Goal: Task Accomplishment & Management: Complete application form

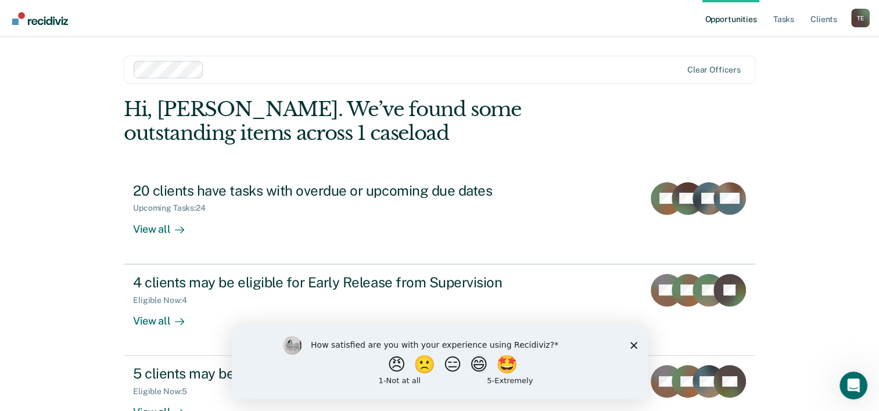
click at [729, 18] on link "Opportunities" at bounding box center [730, 18] width 56 height 37
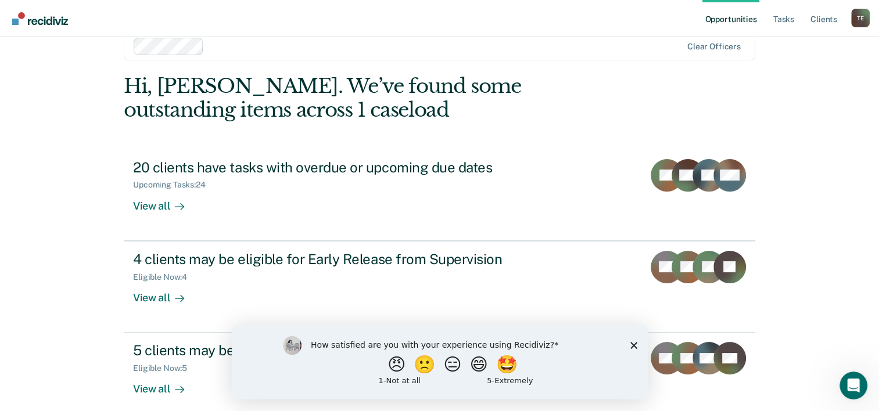
scroll to position [35, 0]
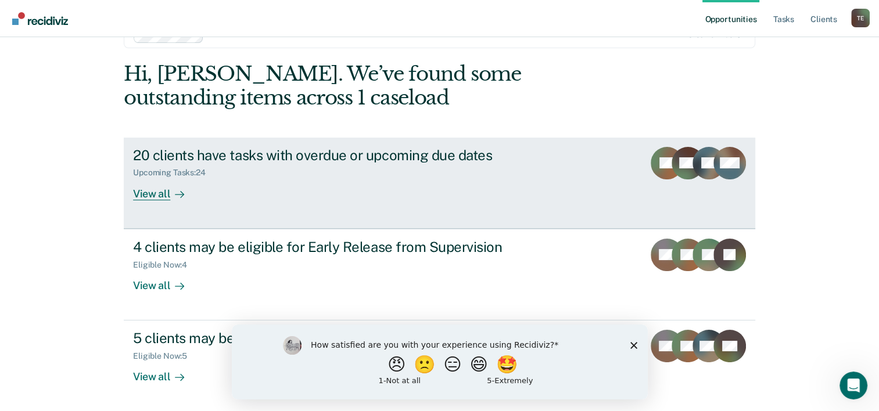
click at [170, 197] on div at bounding box center [177, 193] width 14 height 13
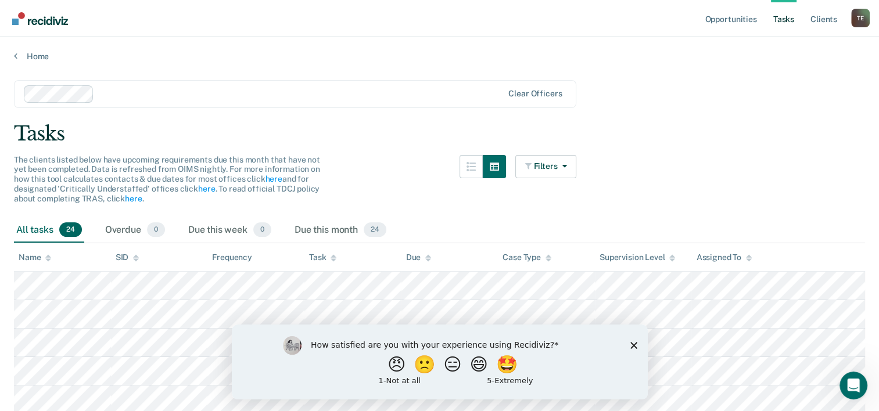
scroll to position [35, 0]
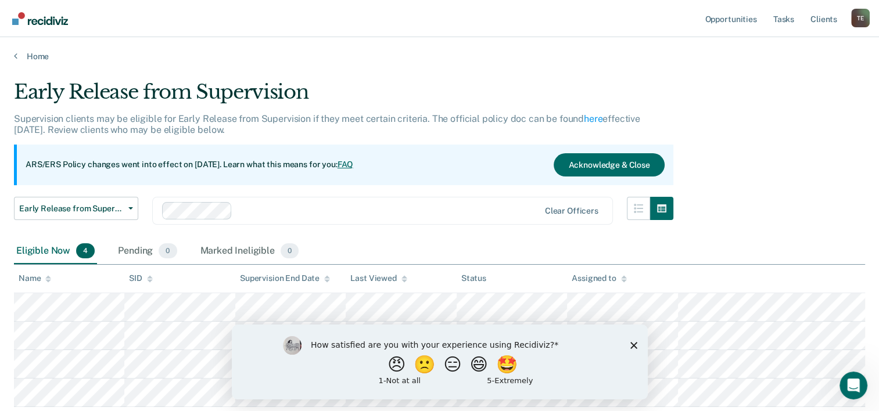
scroll to position [78, 0]
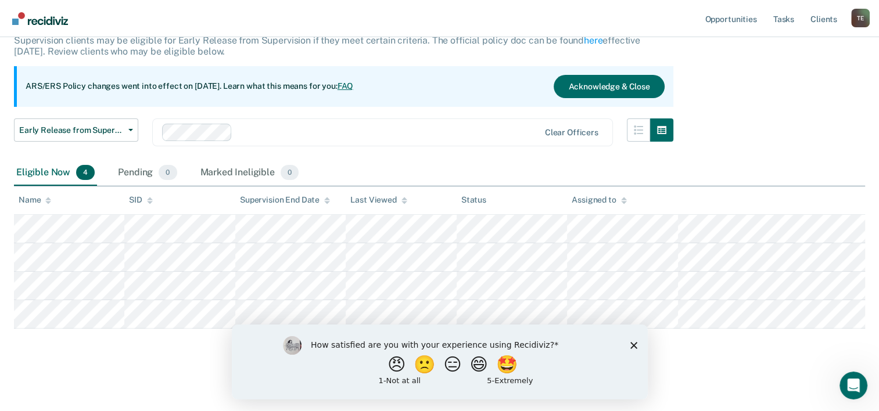
click at [631, 340] on div "How satisfied are you with your experience using Recidiviz? 😠 🙁 😑 😄 🤩 1 - Not a…" at bounding box center [439, 361] width 416 height 75
click at [633, 344] on polygon "Close survey" at bounding box center [633, 345] width 7 height 7
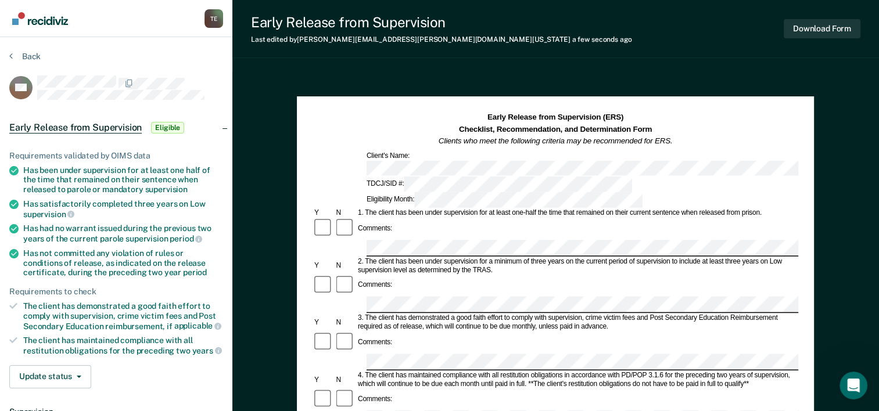
click at [839, 38] on div "Download Form" at bounding box center [822, 29] width 77 height 30
click at [835, 29] on button "Download Form" at bounding box center [822, 28] width 77 height 19
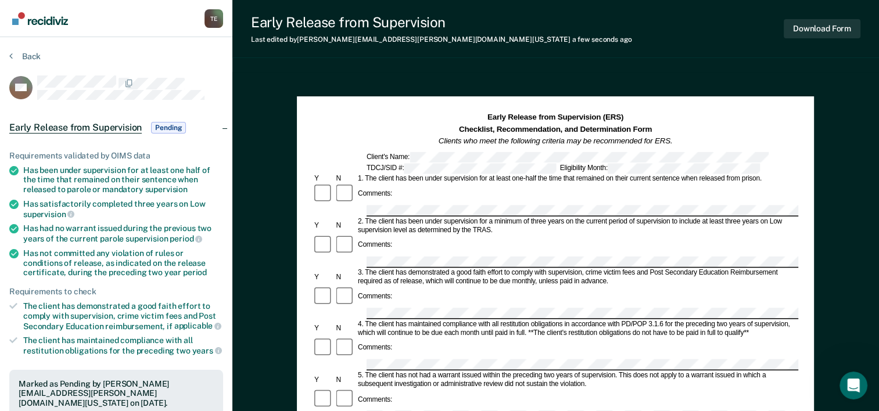
scroll to position [50, 0]
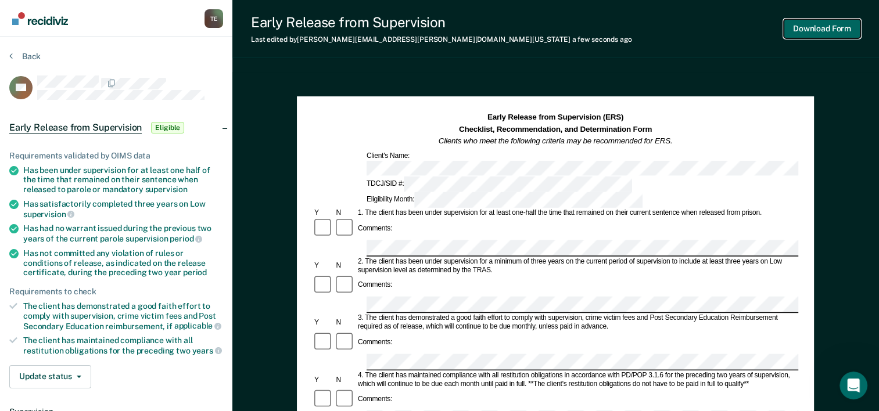
click at [815, 30] on button "Download Form" at bounding box center [822, 28] width 77 height 19
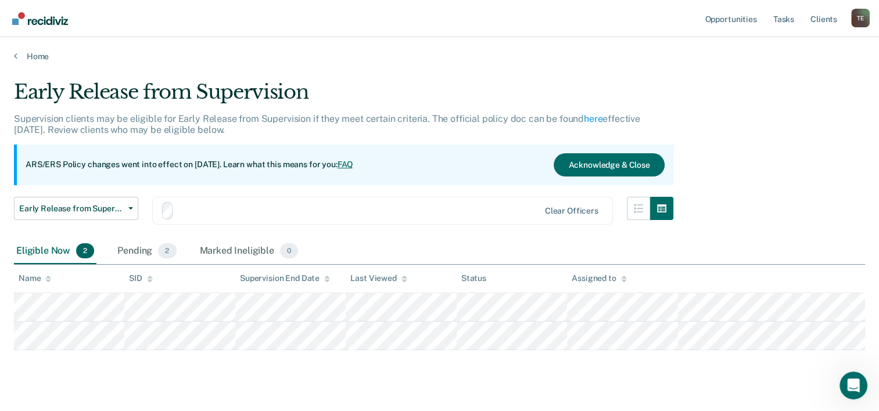
scroll to position [21, 0]
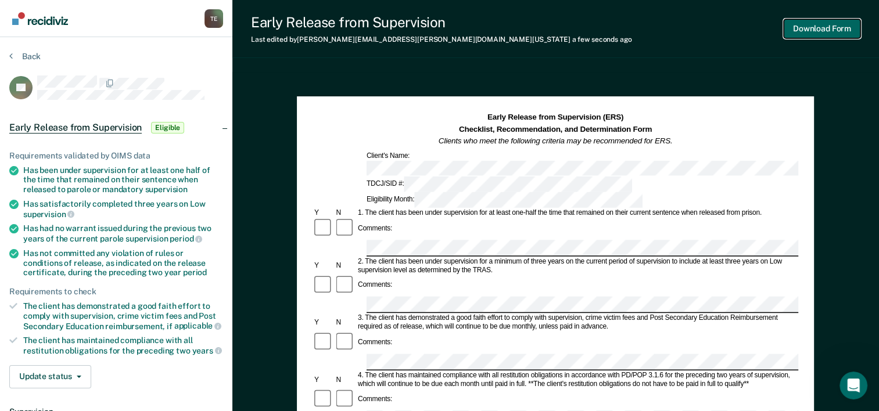
click at [828, 29] on button "Download Form" at bounding box center [822, 28] width 77 height 19
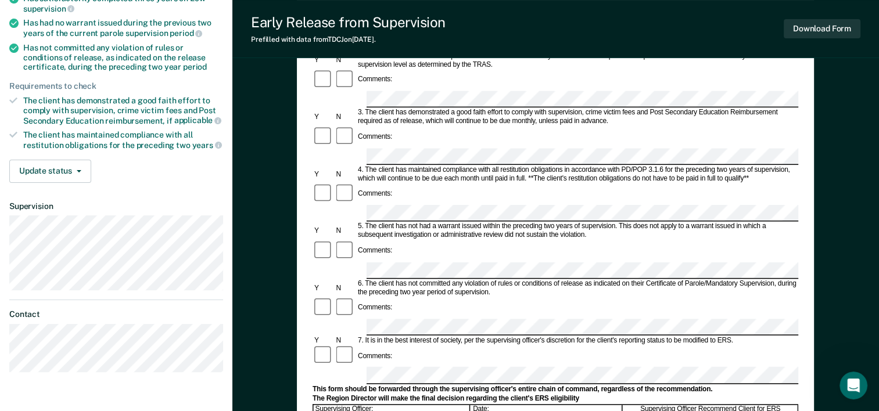
scroll to position [232, 0]
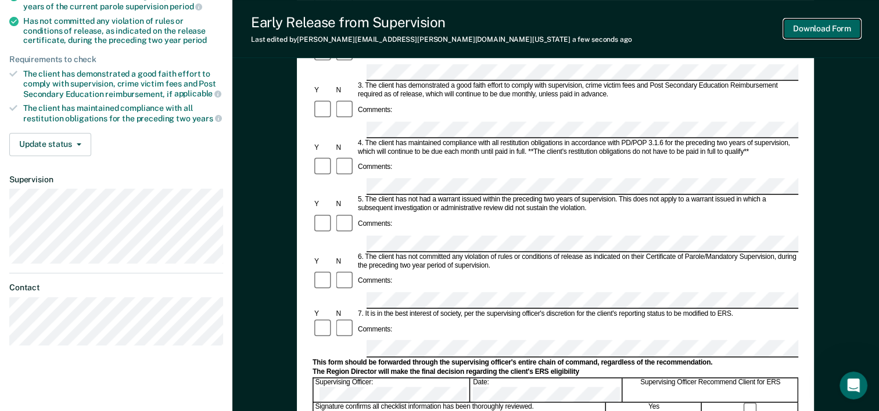
click at [843, 25] on button "Download Form" at bounding box center [822, 28] width 77 height 19
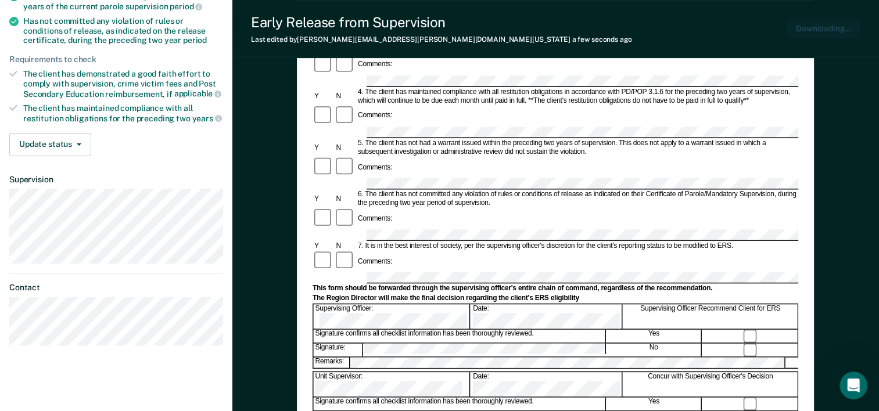
scroll to position [0, 0]
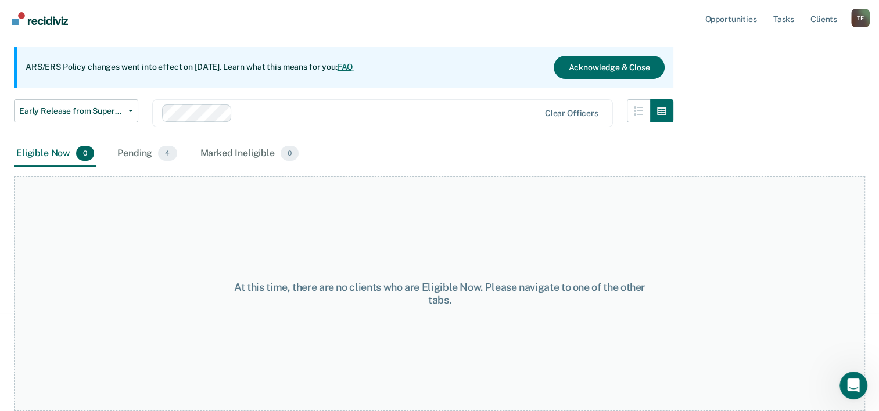
scroll to position [21, 0]
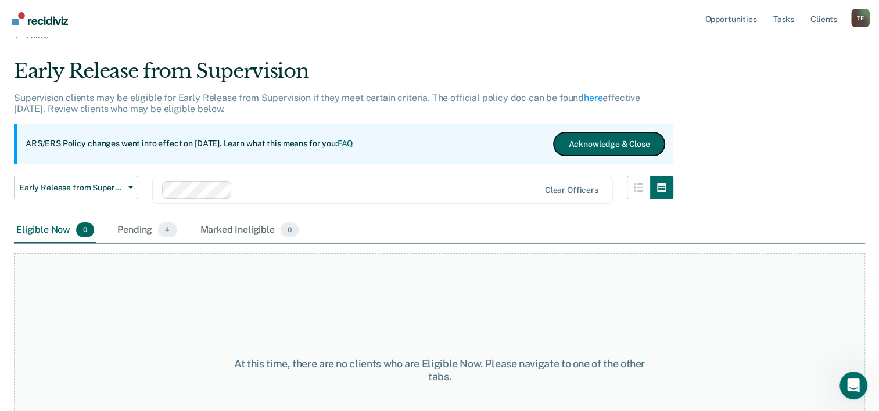
click at [621, 142] on button "Acknowledge & Close" at bounding box center [609, 143] width 110 height 23
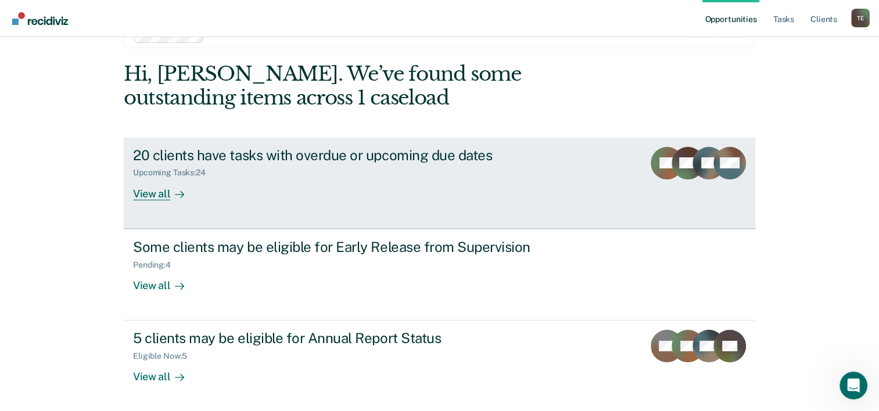
scroll to position [82, 0]
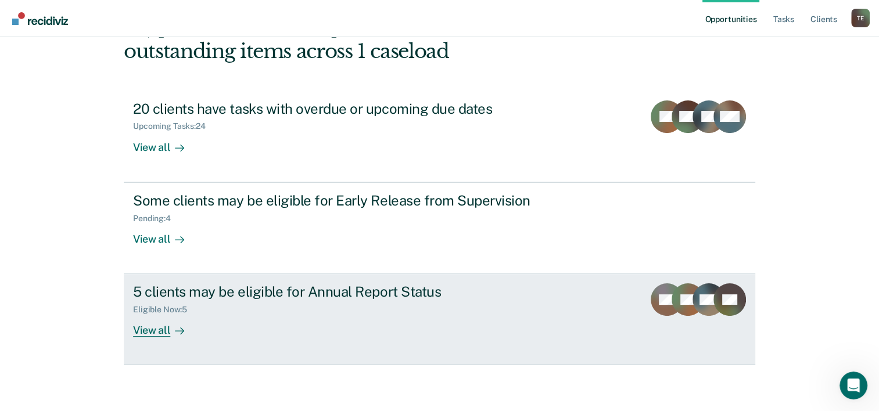
click at [157, 327] on div "View all" at bounding box center [165, 326] width 65 height 23
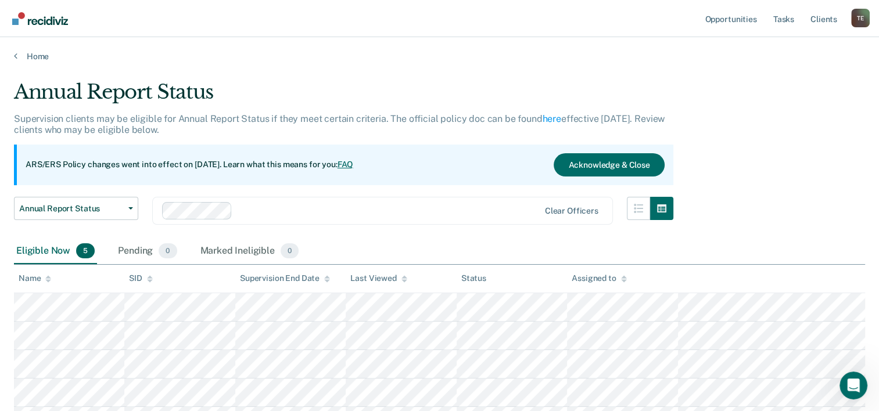
scroll to position [107, 0]
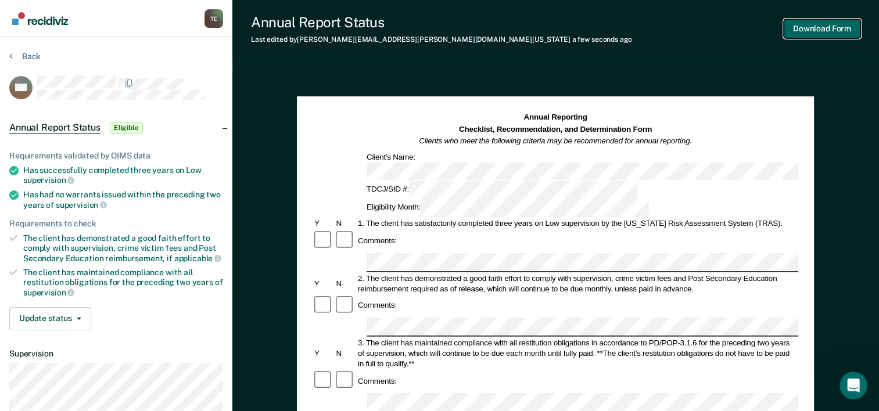
click at [834, 34] on button "Download Form" at bounding box center [822, 28] width 77 height 19
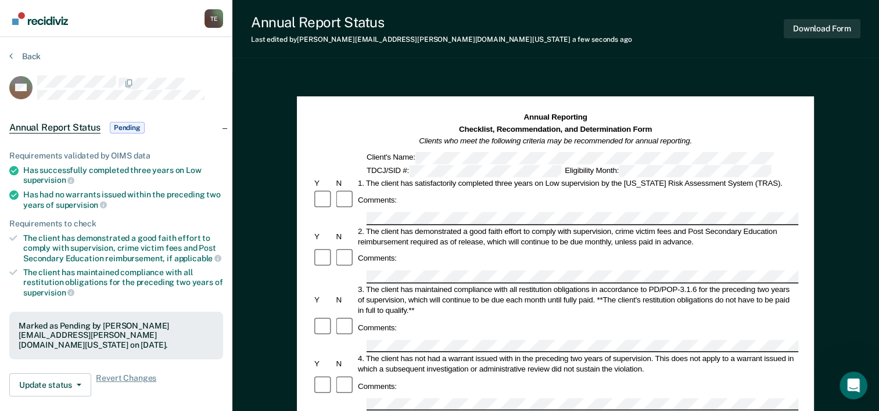
scroll to position [78, 0]
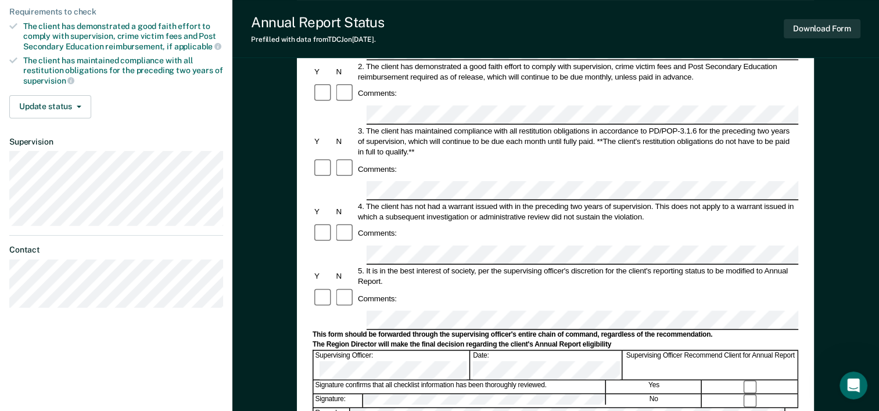
scroll to position [232, 0]
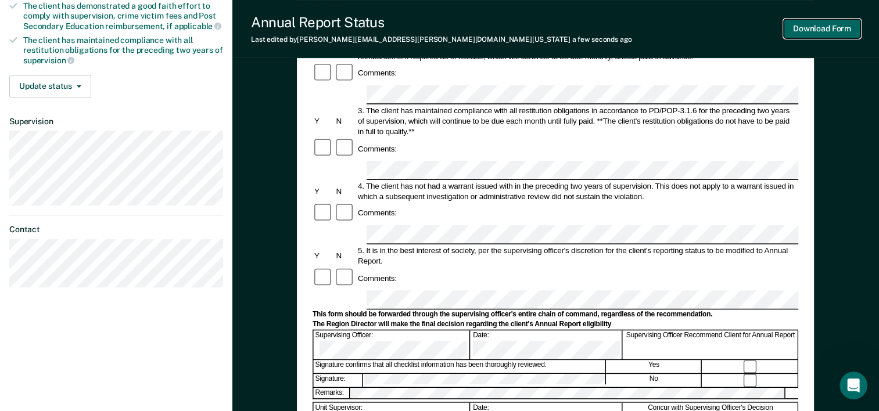
click at [838, 26] on button "Download Form" at bounding box center [822, 28] width 77 height 19
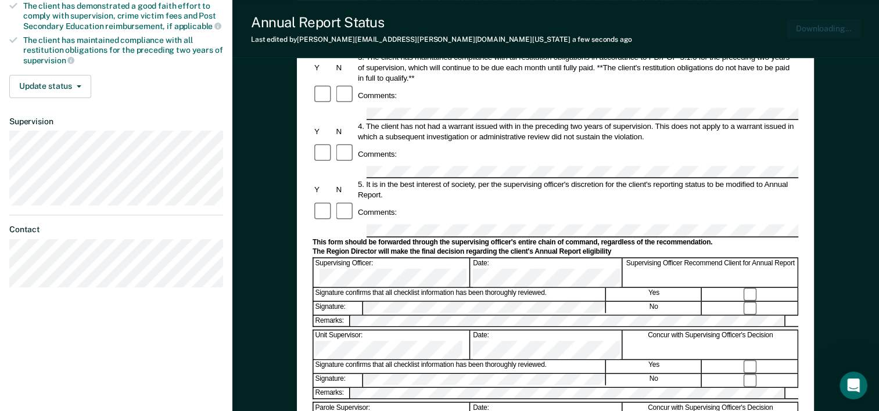
scroll to position [0, 0]
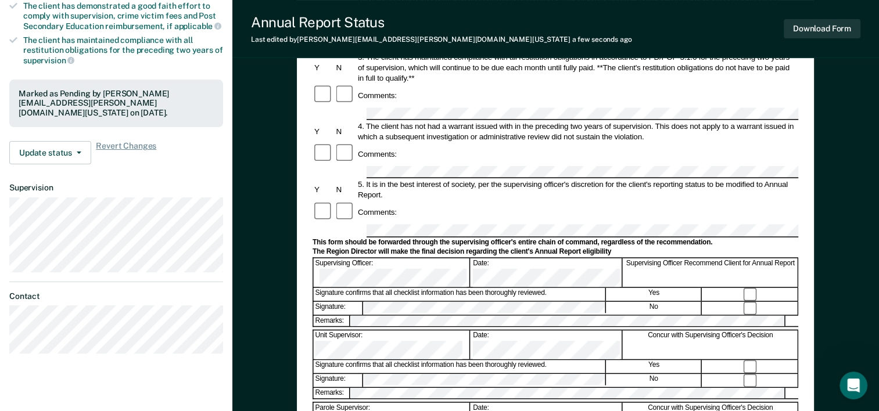
scroll to position [50, 0]
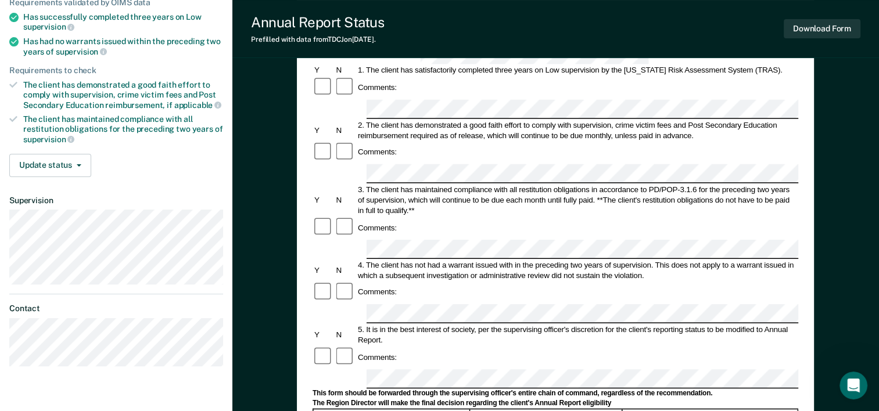
scroll to position [174, 0]
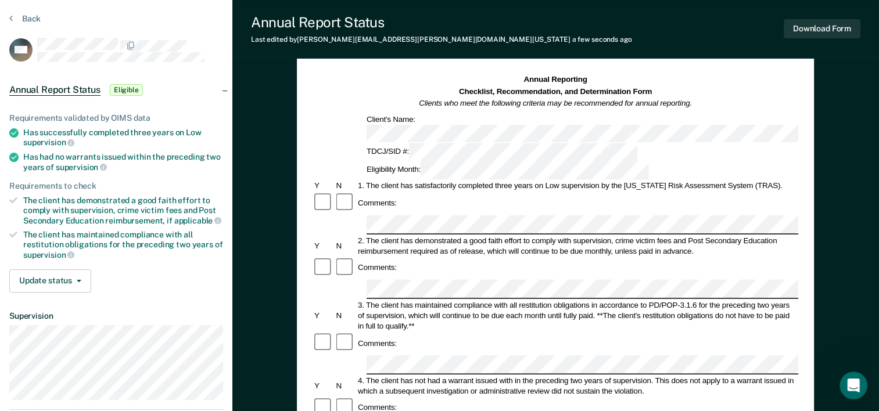
scroll to position [0, 0]
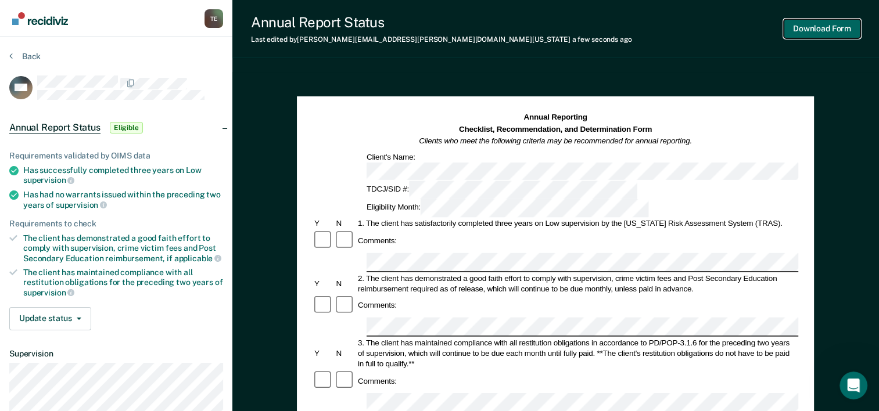
click at [823, 30] on button "Download Form" at bounding box center [822, 28] width 77 height 19
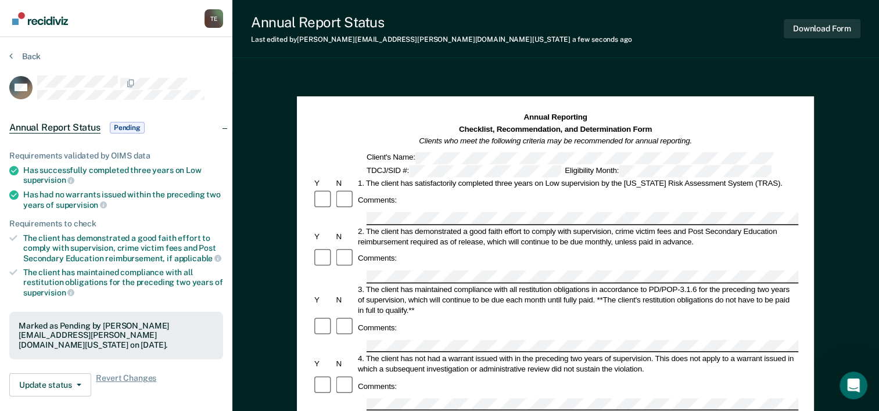
scroll to position [21, 0]
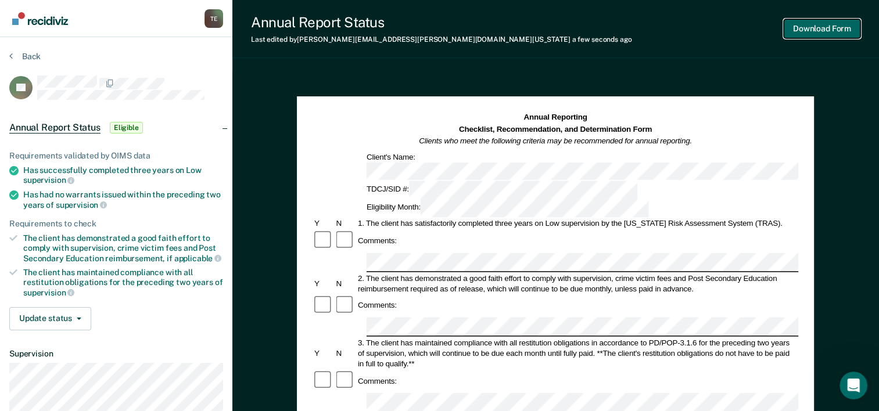
click at [808, 24] on button "Download Form" at bounding box center [822, 28] width 77 height 19
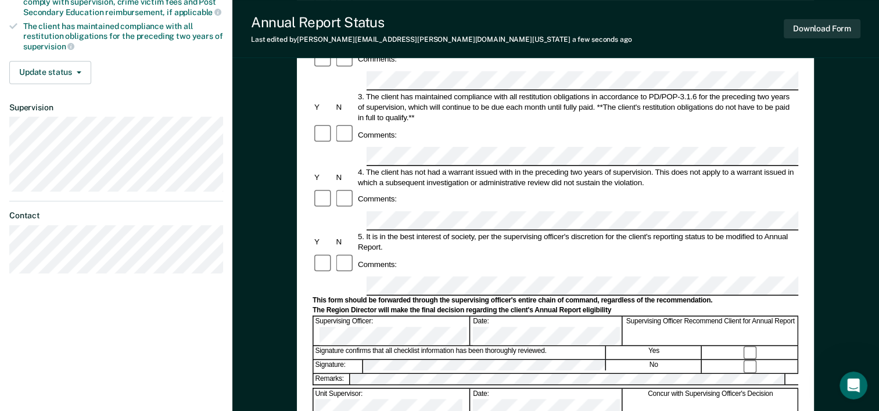
scroll to position [116, 0]
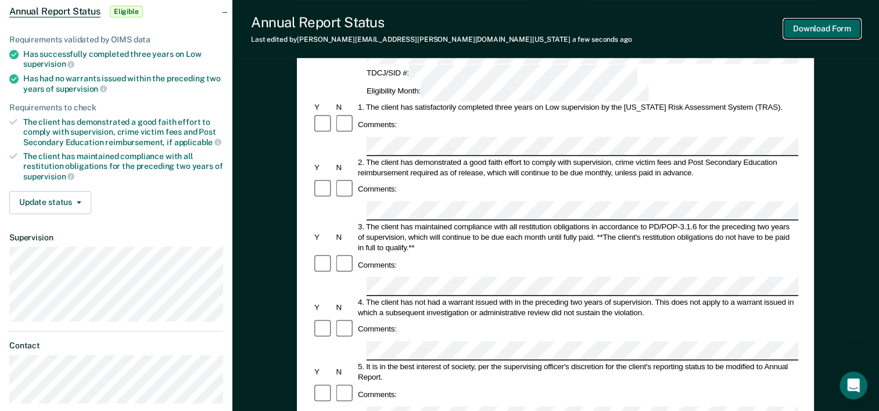
click at [803, 23] on button "Download Form" at bounding box center [822, 28] width 77 height 19
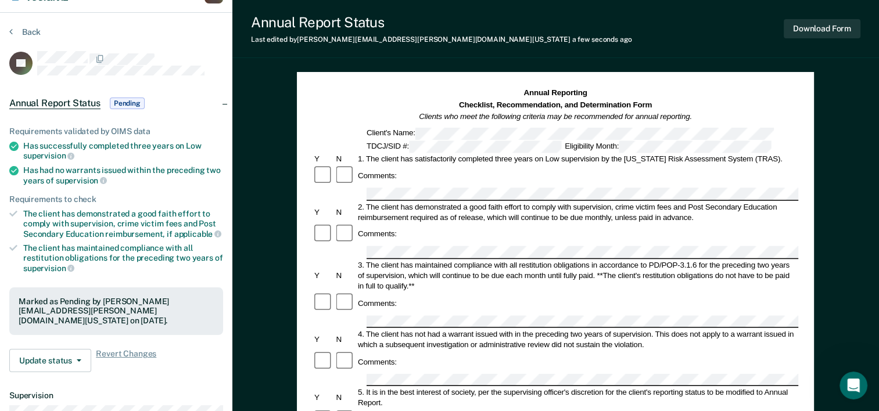
scroll to position [0, 0]
